Goal: Register for event/course

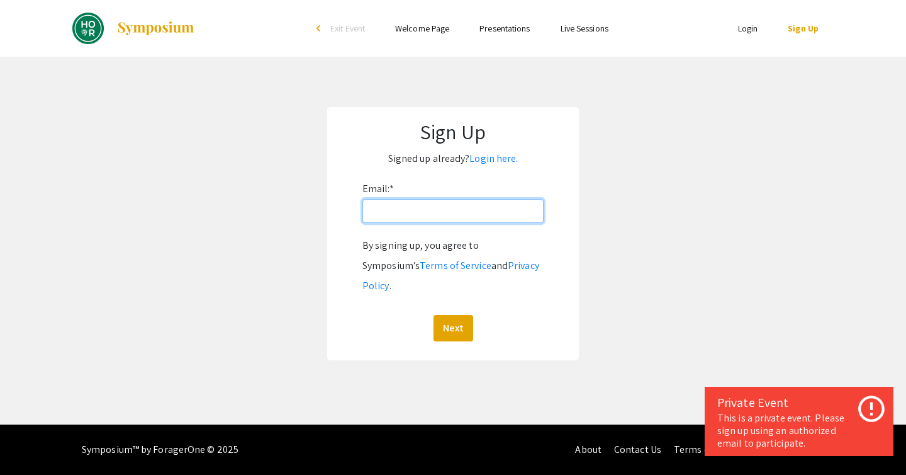
click at [386, 217] on input "Email: *" at bounding box center [453, 211] width 181 height 24
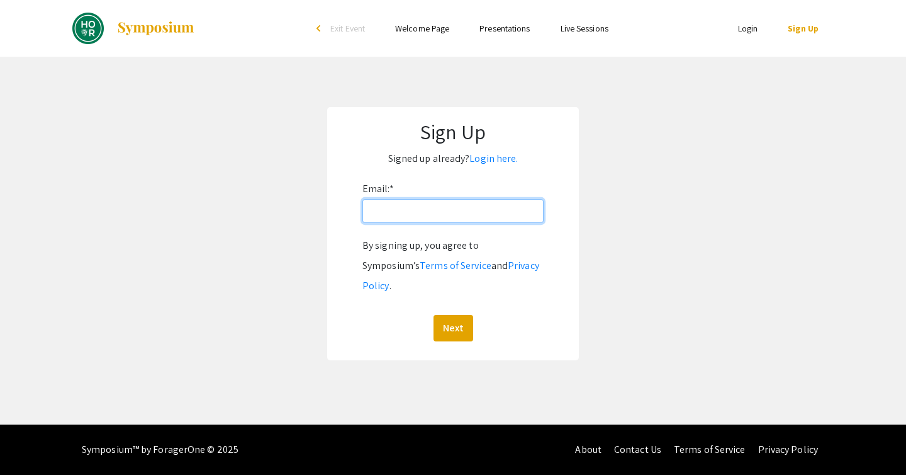
type input "[EMAIL_ADDRESS][DOMAIN_NAME]"
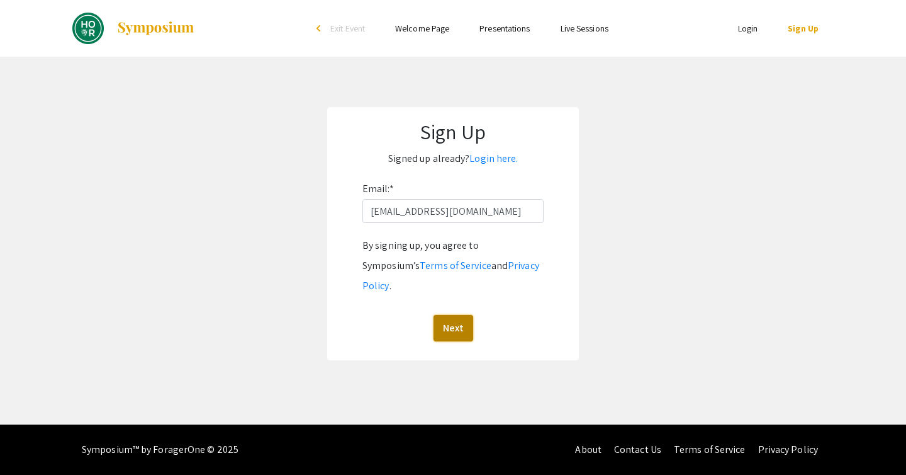
click at [444, 315] on button "Next" at bounding box center [454, 328] width 40 height 26
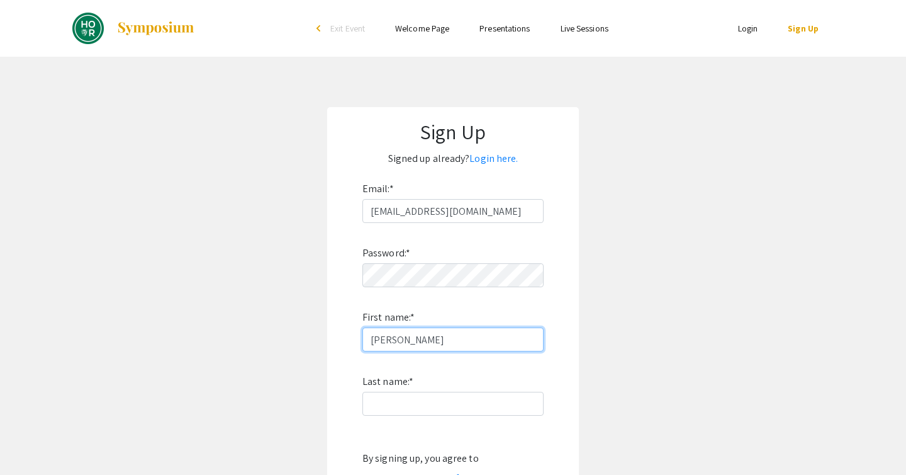
type input "[PERSON_NAME]"
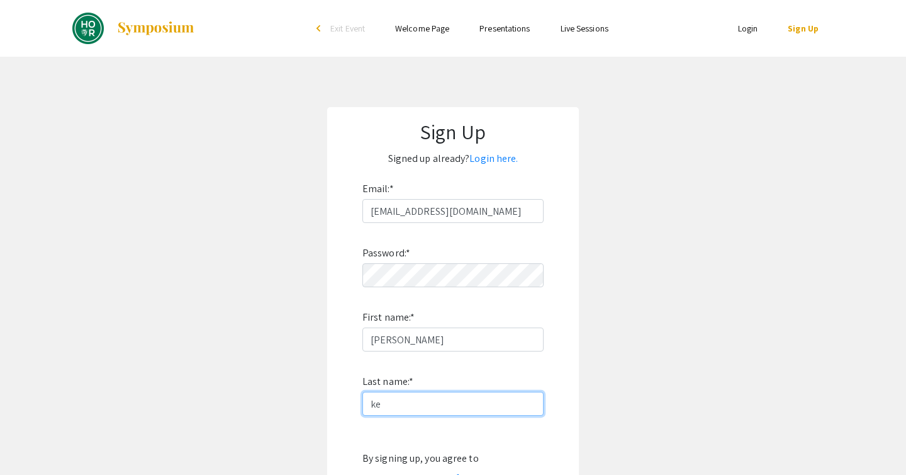
type input "k"
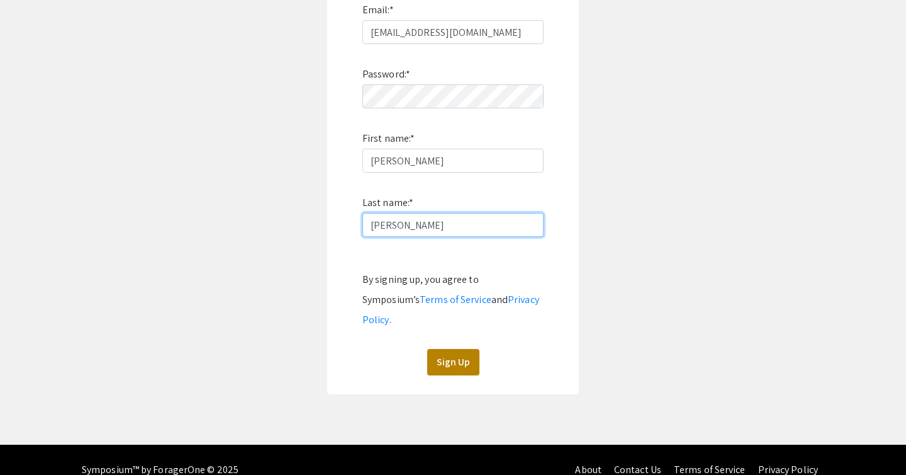
type input "[PERSON_NAME]"
click at [441, 349] on button "Sign Up" at bounding box center [453, 362] width 52 height 26
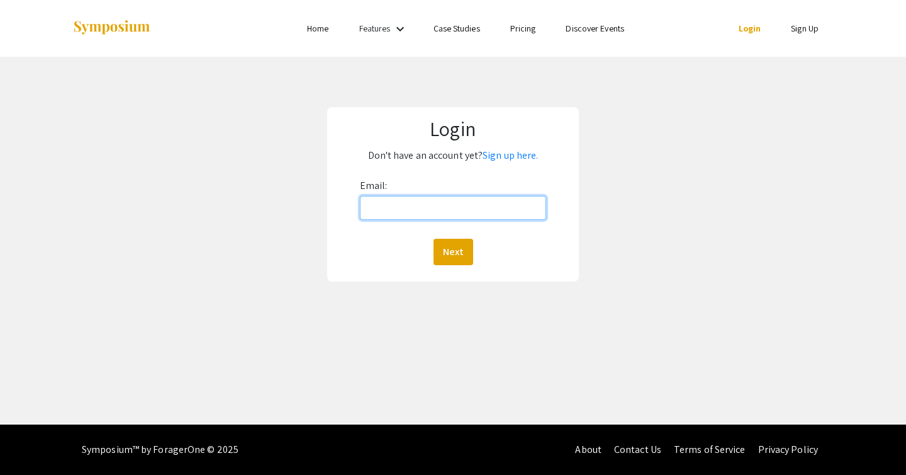
click at [361, 201] on input "Email:" at bounding box center [453, 208] width 187 height 24
type input "[EMAIL_ADDRESS][DOMAIN_NAME]"
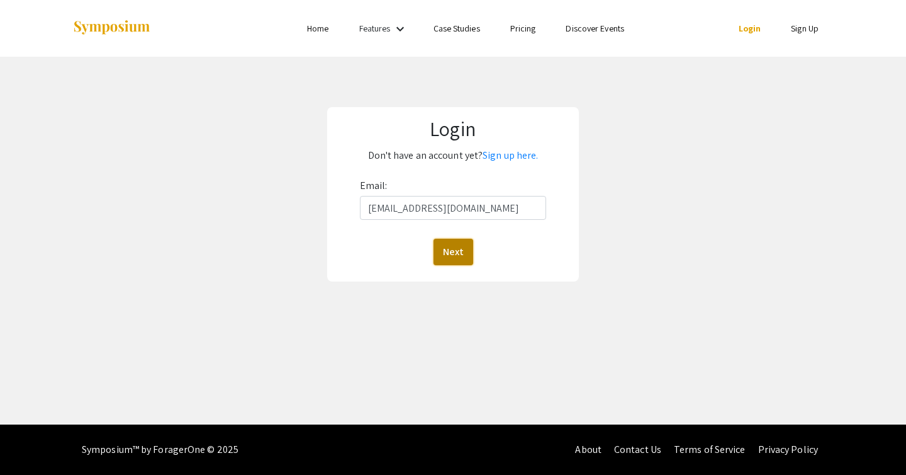
click at [439, 250] on button "Next" at bounding box center [454, 252] width 40 height 26
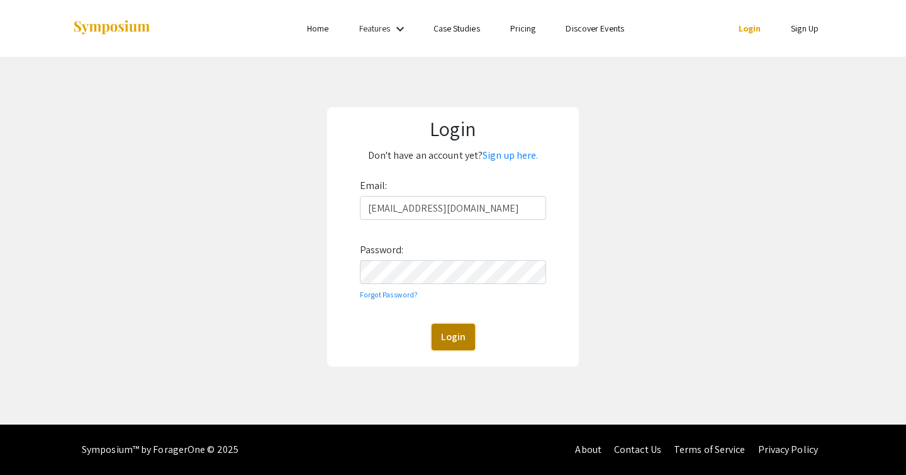
click at [447, 335] on button "Login" at bounding box center [453, 336] width 43 height 26
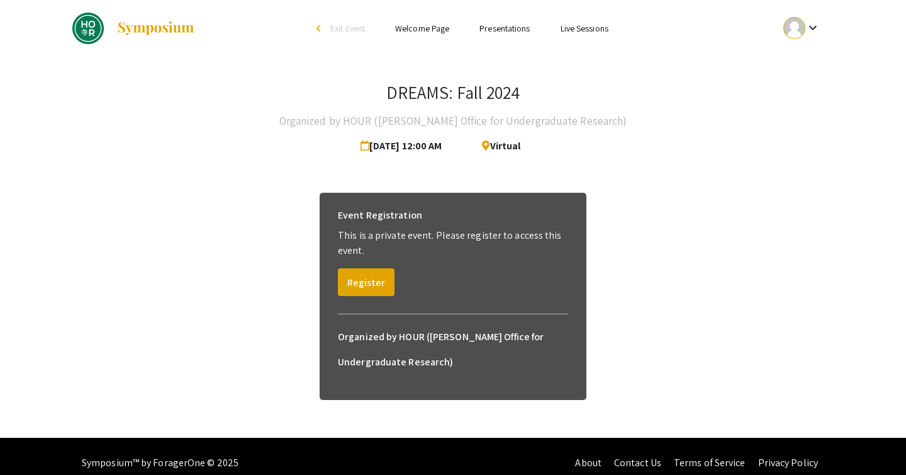
click at [480, 32] on link "Presentations" at bounding box center [505, 28] width 50 height 11
click at [374, 282] on button "Register" at bounding box center [366, 282] width 57 height 28
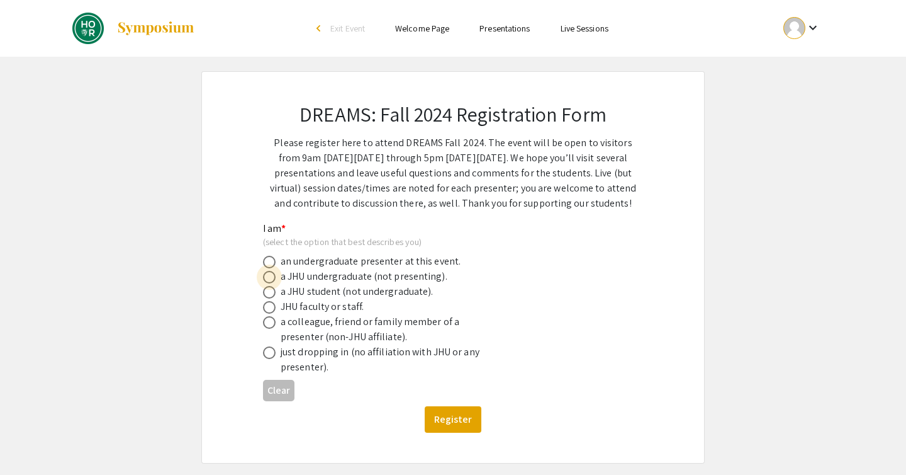
click at [273, 281] on span at bounding box center [269, 277] width 13 height 13
click at [273, 281] on input "radio" at bounding box center [269, 277] width 13 height 13
radio input "true"
click at [464, 422] on button "Register" at bounding box center [453, 419] width 57 height 26
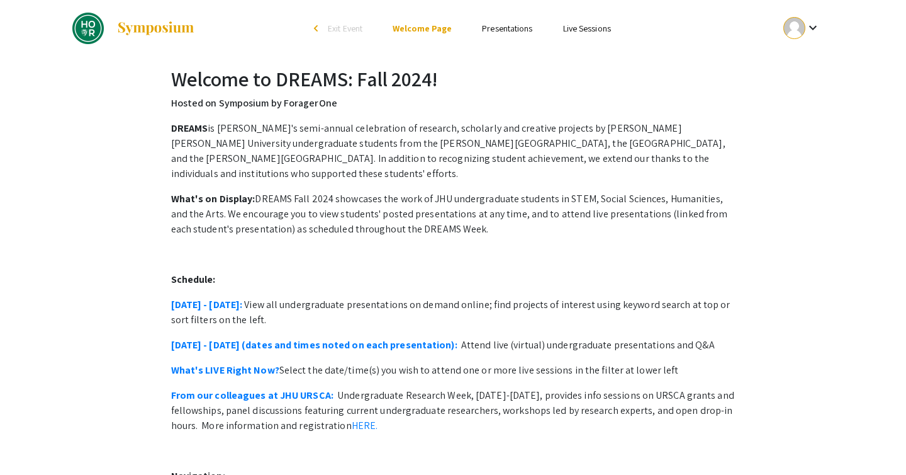
click at [499, 38] on ul "Skip navigation arrow_back_ios Exit Event Welcome Page Presentations Live Sessi…" at bounding box center [452, 28] width 251 height 57
click at [500, 33] on link "Presentations" at bounding box center [507, 28] width 50 height 11
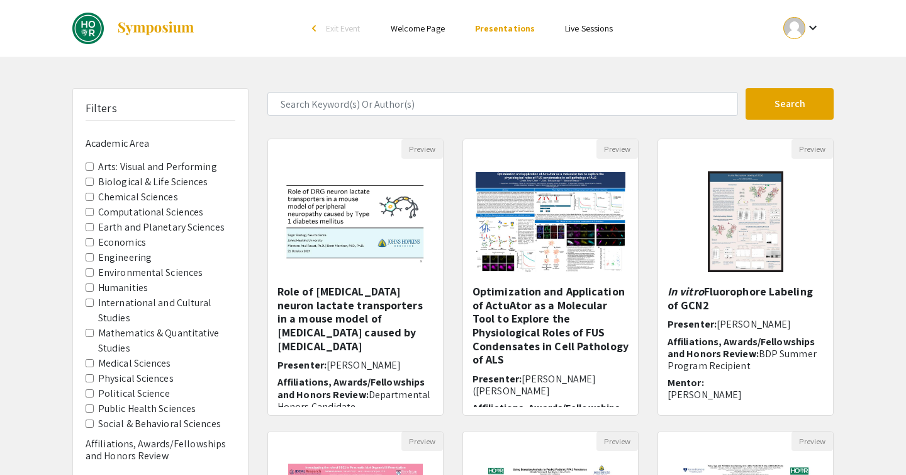
click at [90, 178] on Sciences "Biological & Life Sciences" at bounding box center [90, 181] width 8 height 8
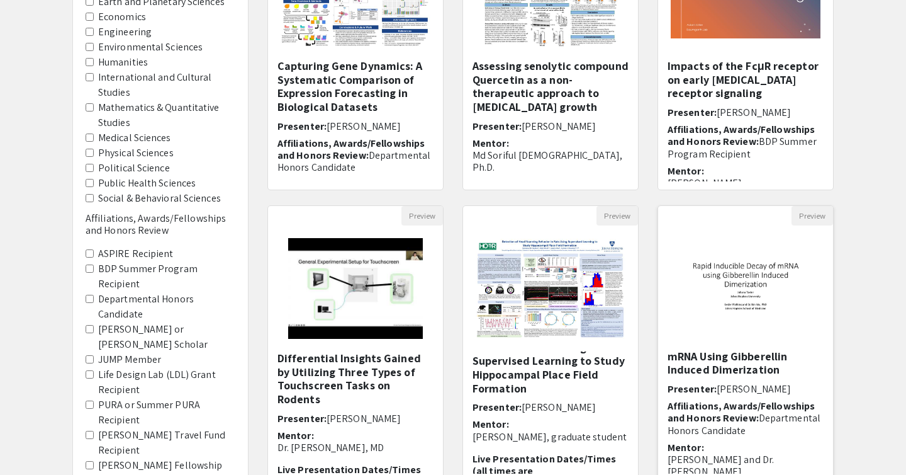
scroll to position [20, 0]
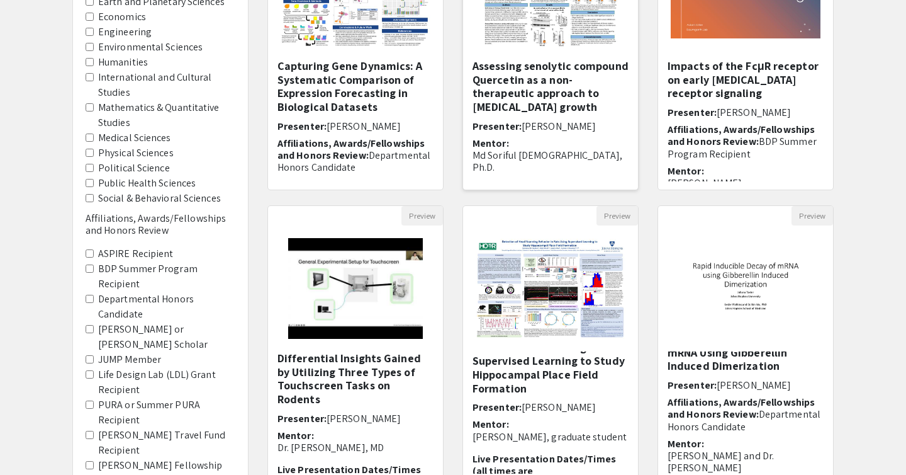
click at [587, 87] on h5 "Assessing senolytic compound Quercetin as a non-therapeutic approach to uterine…" at bounding box center [551, 86] width 156 height 54
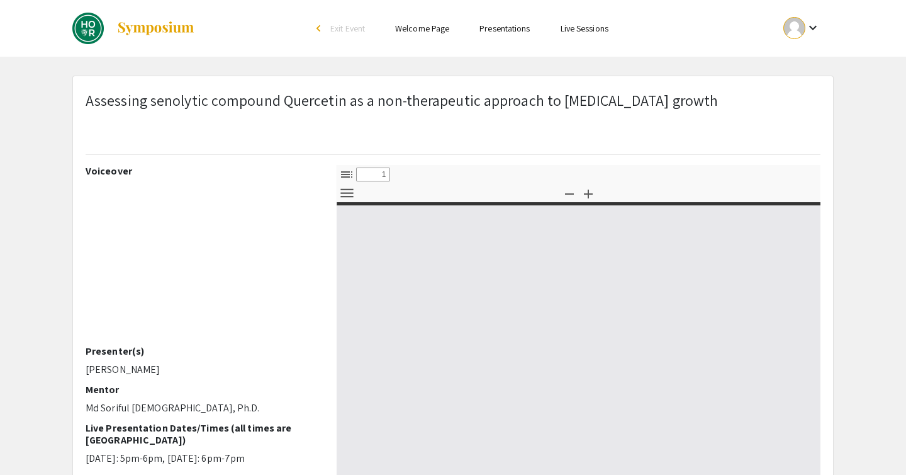
select select "custom"
type input "0"
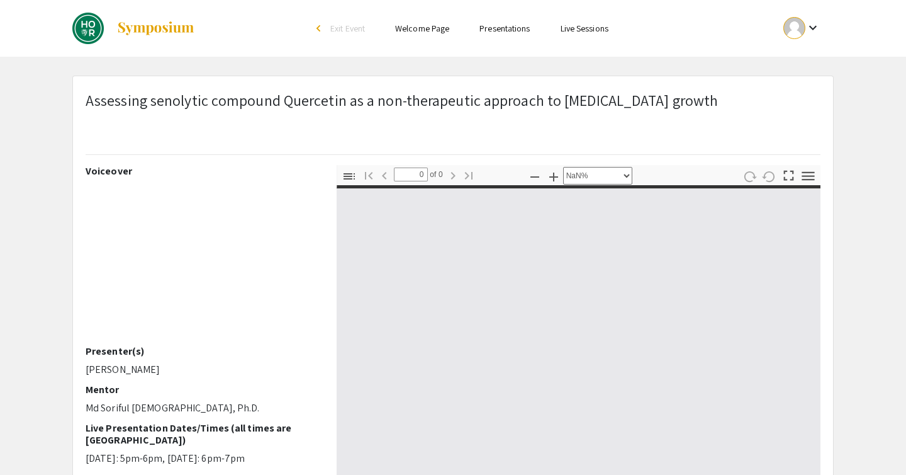
select select "auto"
type input "1"
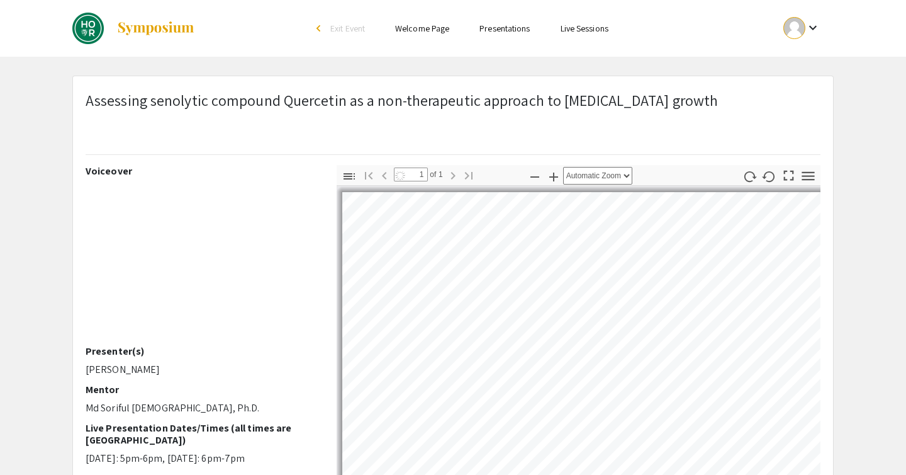
select select "auto"
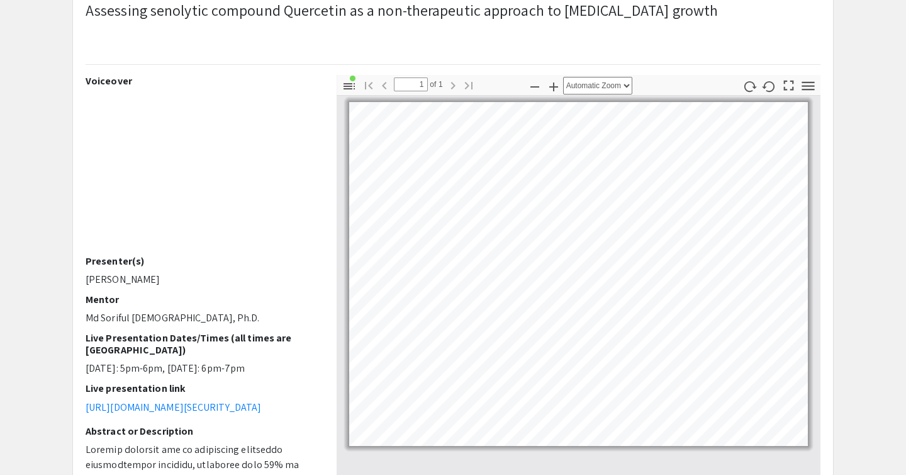
scroll to position [92, 0]
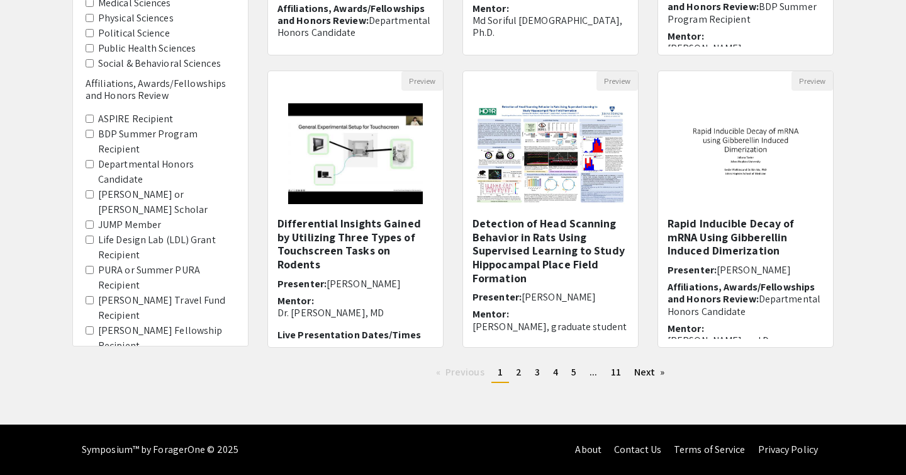
scroll to position [356, 0]
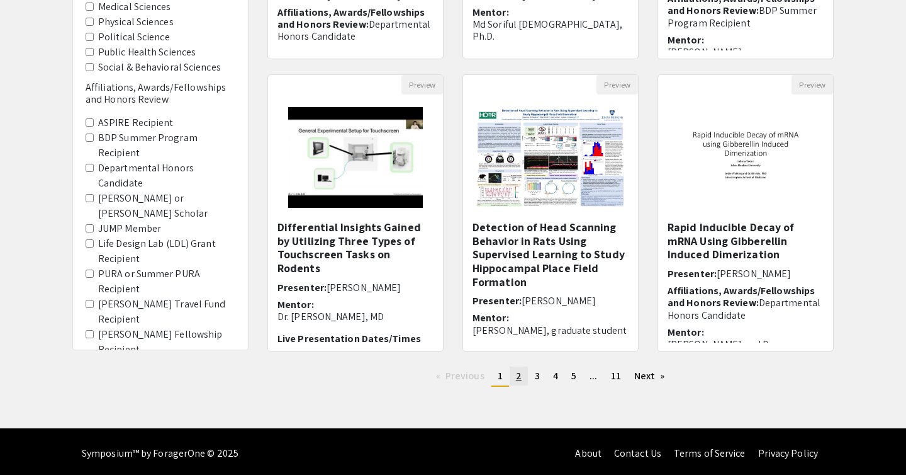
click at [517, 377] on span "2" at bounding box center [519, 375] width 6 height 13
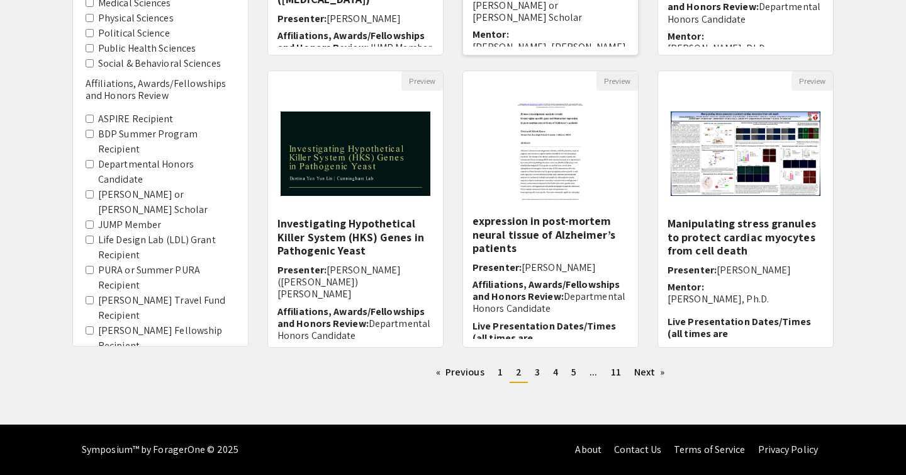
scroll to position [58, 0]
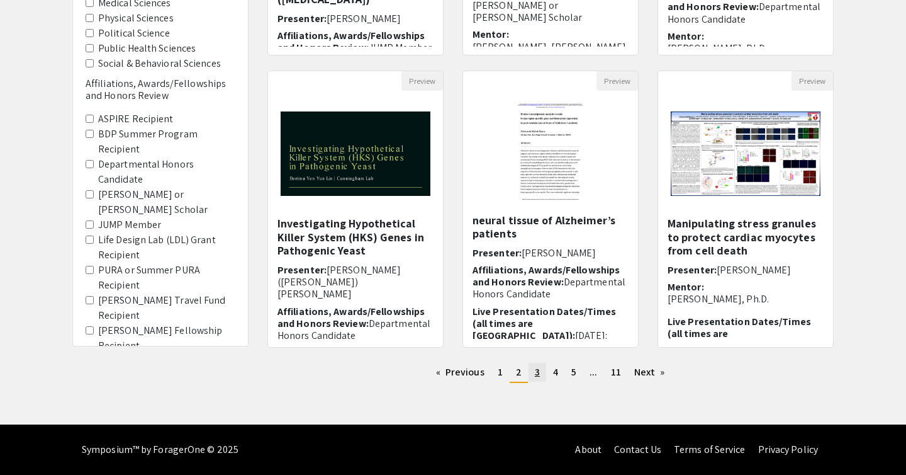
click at [534, 374] on link "page 3" at bounding box center [538, 372] width 18 height 19
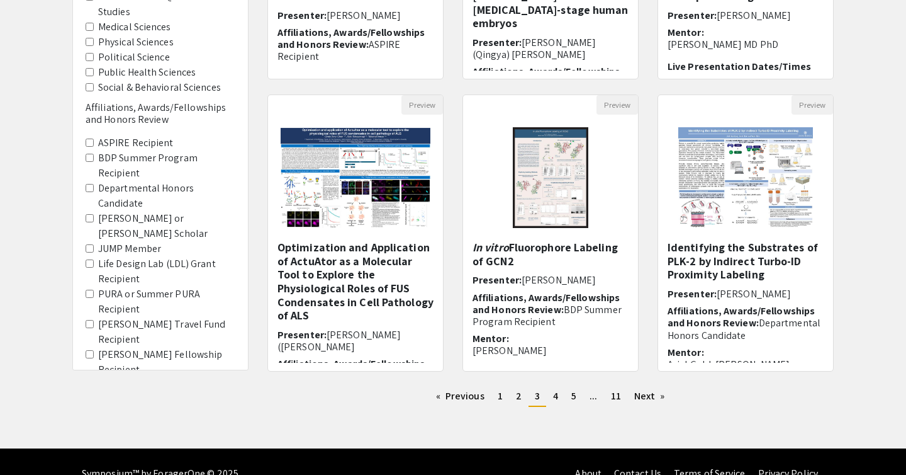
scroll to position [346, 0]
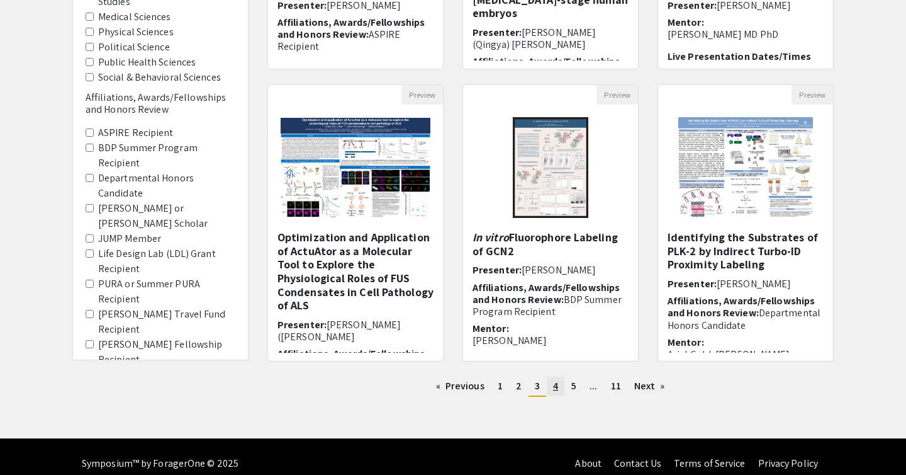
click at [556, 385] on span "4" at bounding box center [555, 385] width 5 height 13
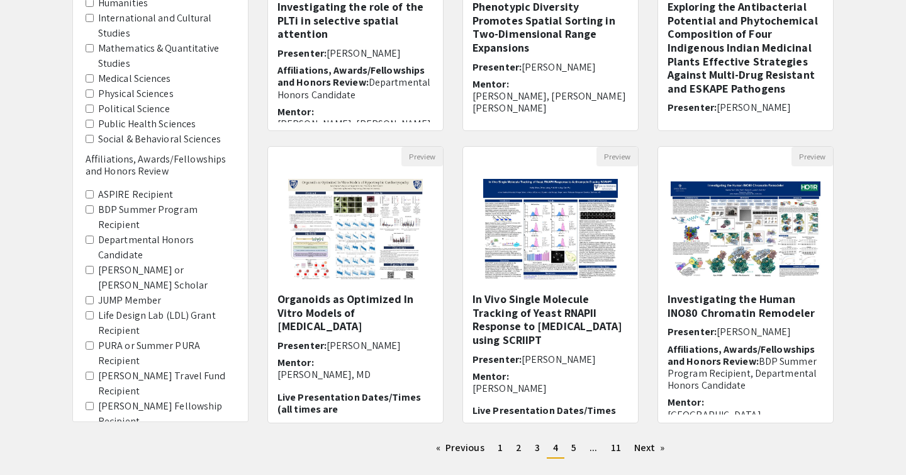
scroll to position [287, 0]
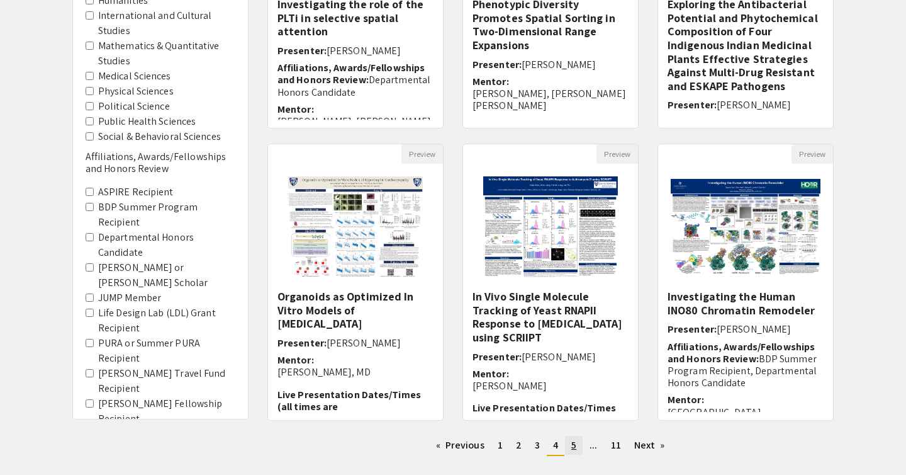
click at [578, 449] on link "page 5" at bounding box center [574, 445] width 18 height 19
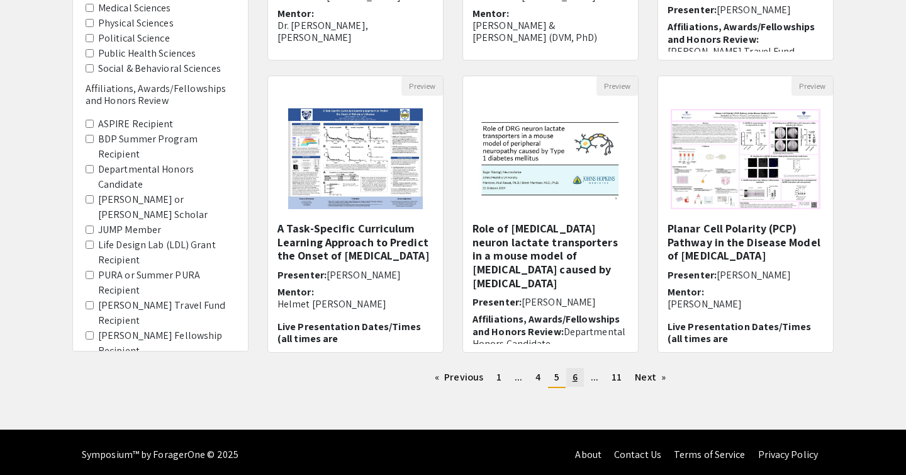
scroll to position [360, 0]
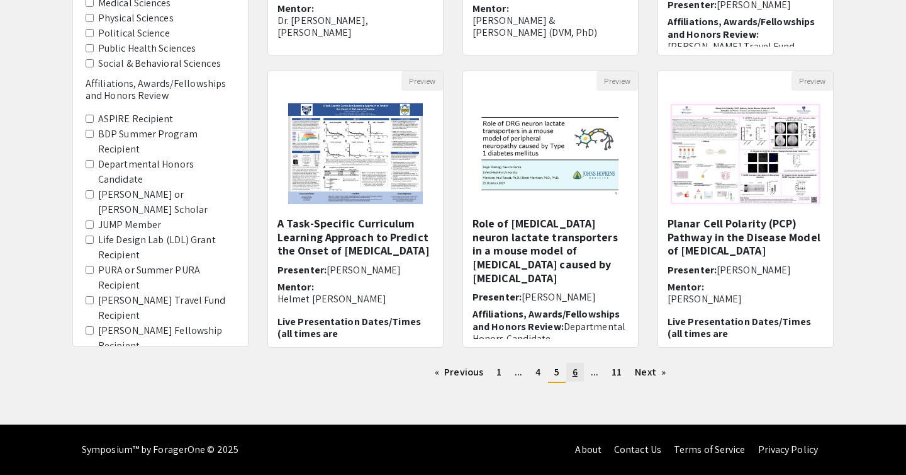
click at [578, 374] on link "page 6" at bounding box center [575, 372] width 18 height 19
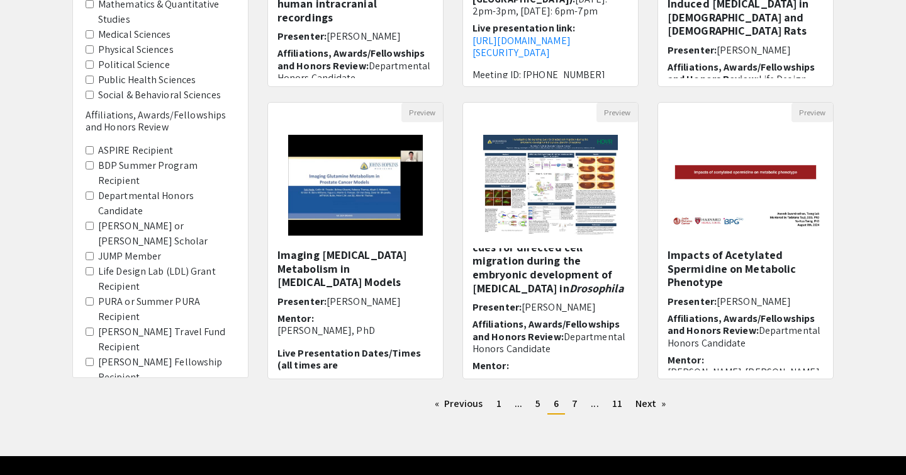
scroll to position [347, 0]
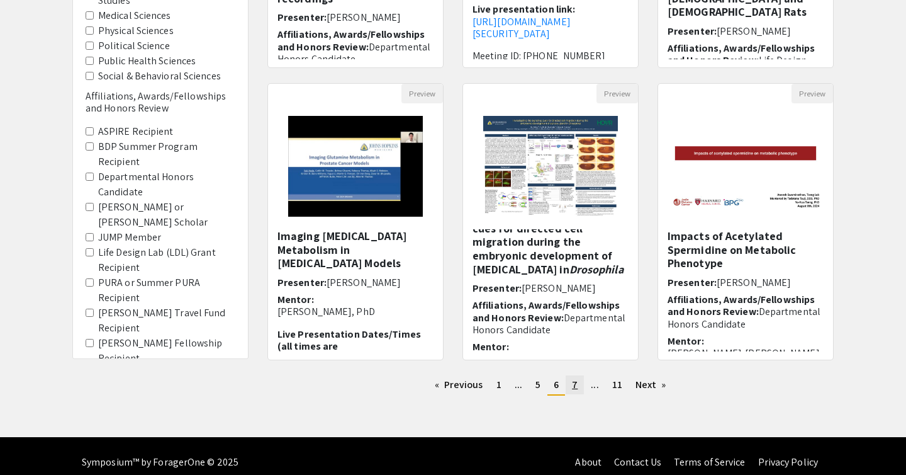
click at [577, 386] on span "7" at bounding box center [575, 384] width 6 height 13
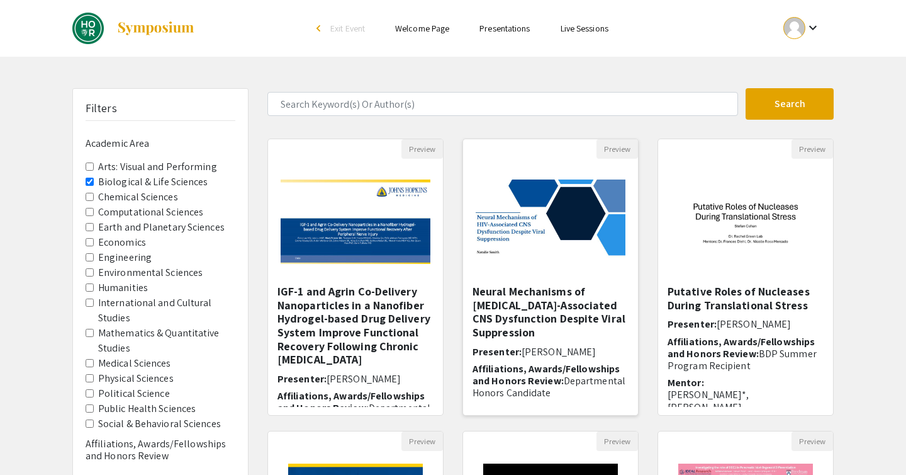
click at [568, 300] on h5 "Neural Mechanisms of HIV-Associated CNS Dysfunction Despite Viral Suppression" at bounding box center [551, 311] width 156 height 54
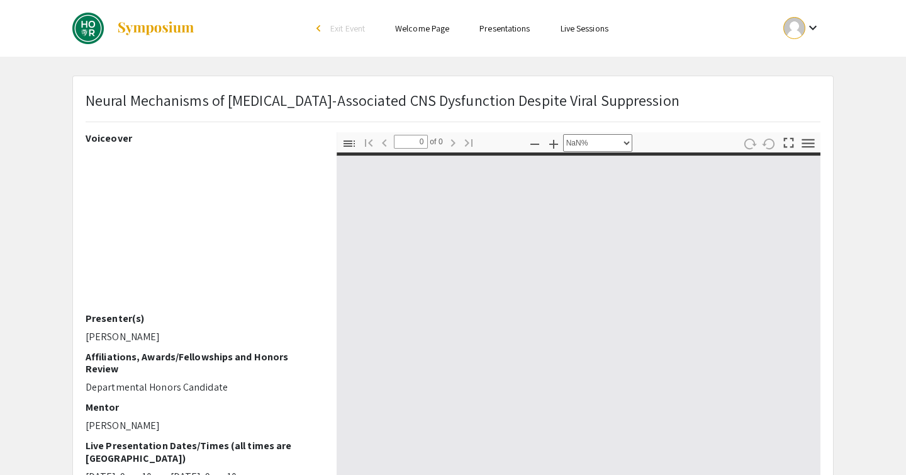
select select "auto"
type input "1"
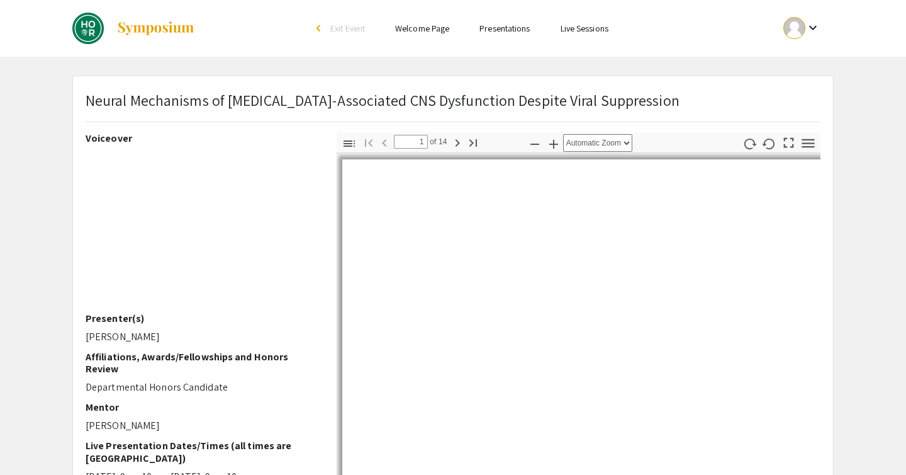
select select "auto"
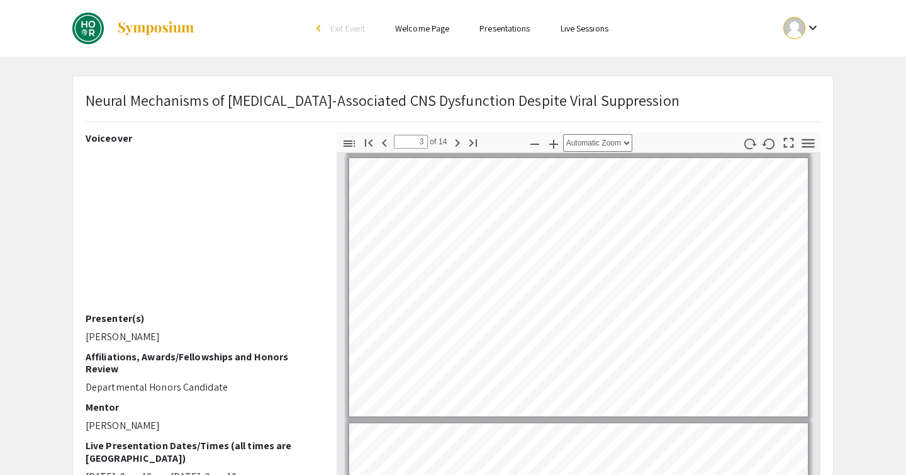
scroll to position [177, 0]
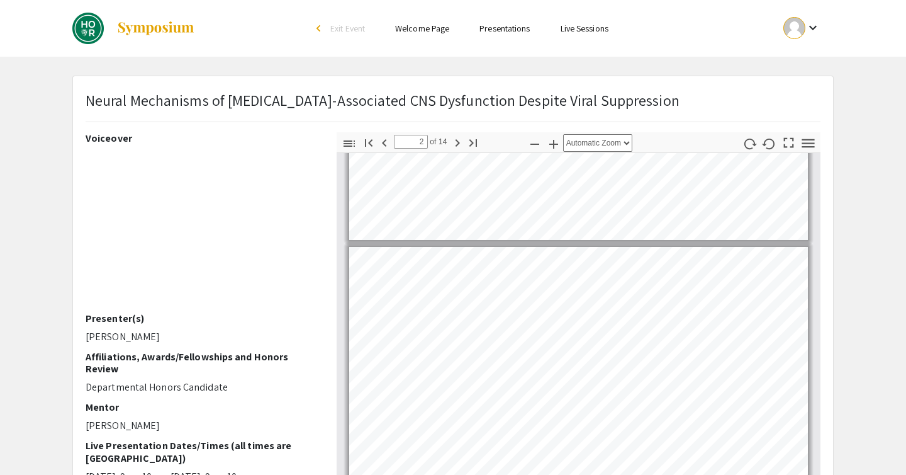
type input "1"
